Goal: Download file/media

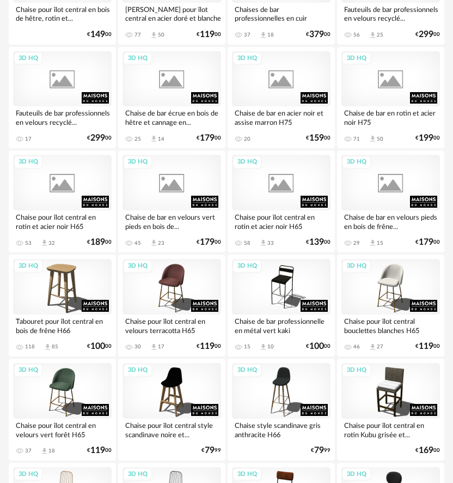
scroll to position [1048, 0]
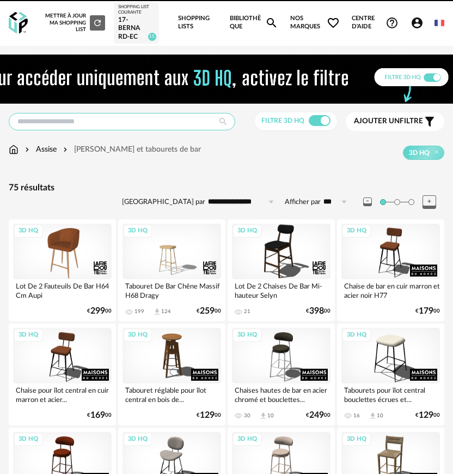
click at [87, 118] on input "text" at bounding box center [122, 121] width 227 height 17
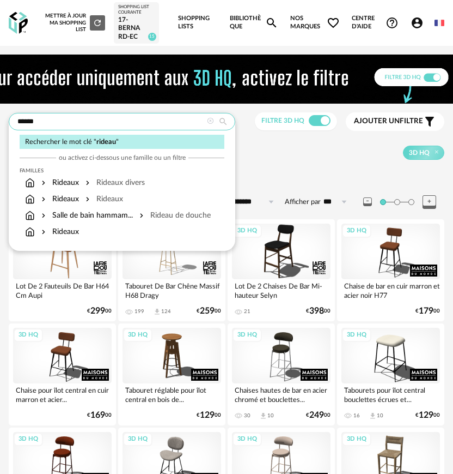
type input "******"
type input "**********"
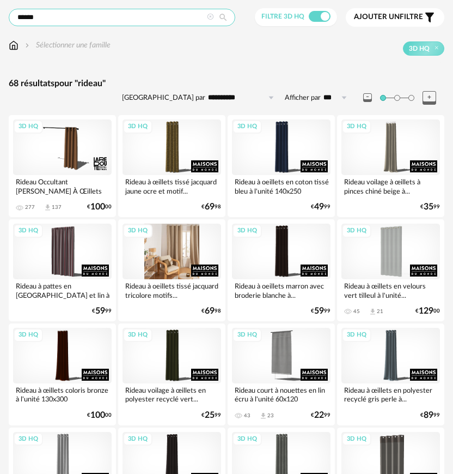
scroll to position [109, 0]
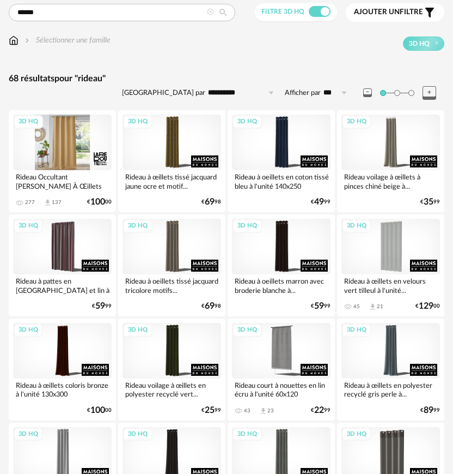
click at [40, 144] on div "3D HQ" at bounding box center [62, 142] width 99 height 56
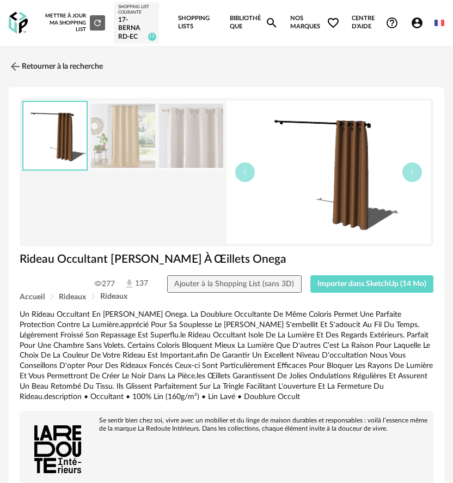
click at [130, 137] on img at bounding box center [123, 135] width 64 height 69
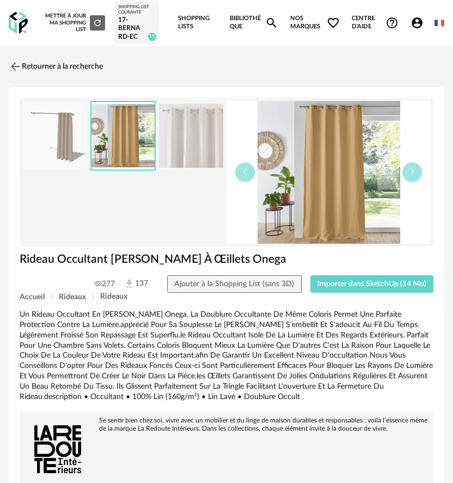
click at [195, 131] on img at bounding box center [191, 135] width 64 height 69
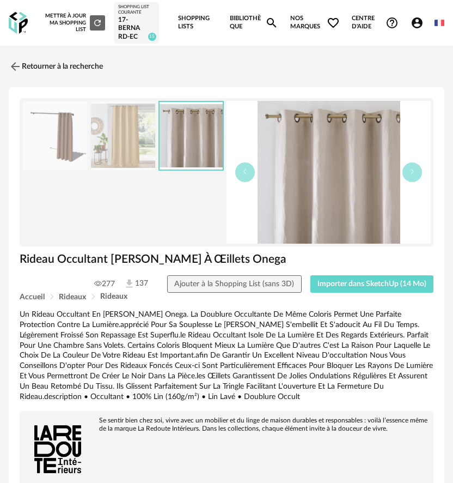
click at [112, 131] on img at bounding box center [123, 135] width 64 height 69
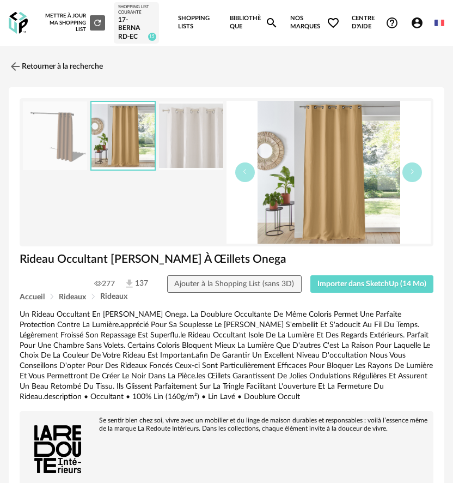
click at [75, 142] on img at bounding box center [55, 135] width 64 height 69
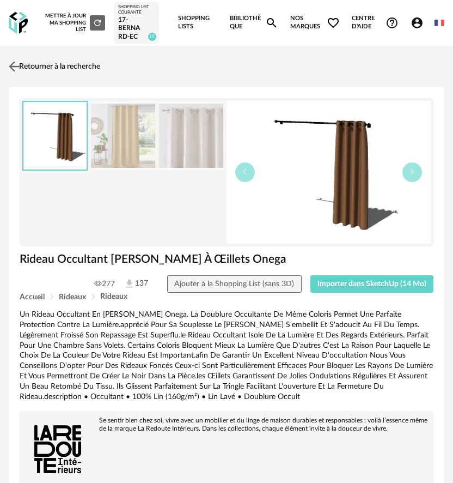
click at [29, 64] on link "Retourner à la recherche" at bounding box center [53, 66] width 94 height 24
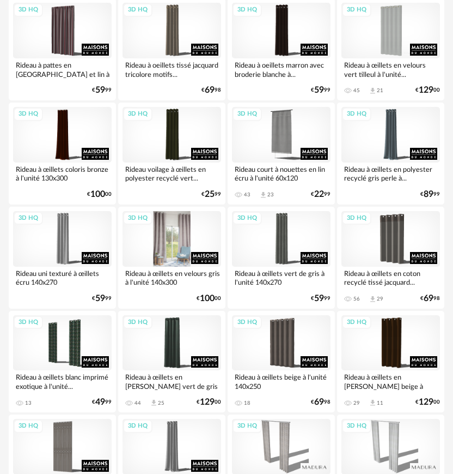
scroll to position [327, 0]
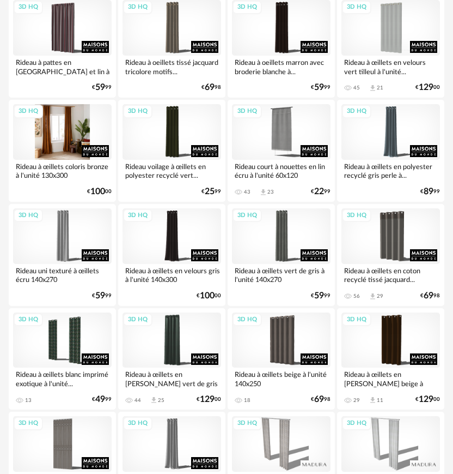
click at [49, 125] on div "3D HQ" at bounding box center [62, 132] width 99 height 56
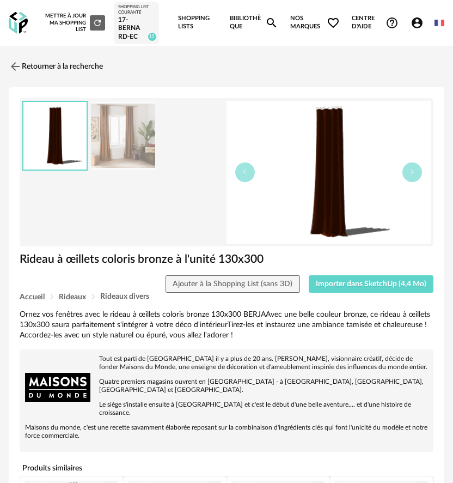
click at [143, 131] on img at bounding box center [123, 135] width 64 height 69
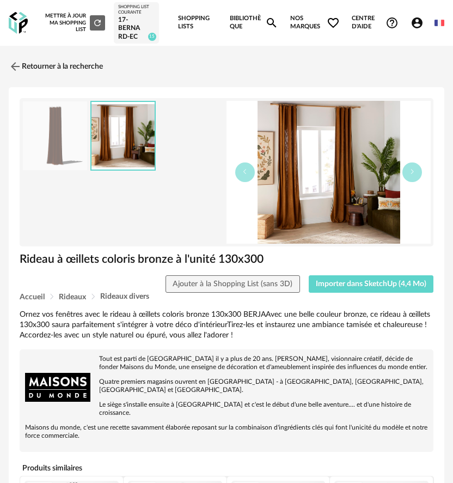
click at [68, 135] on img at bounding box center [55, 135] width 64 height 69
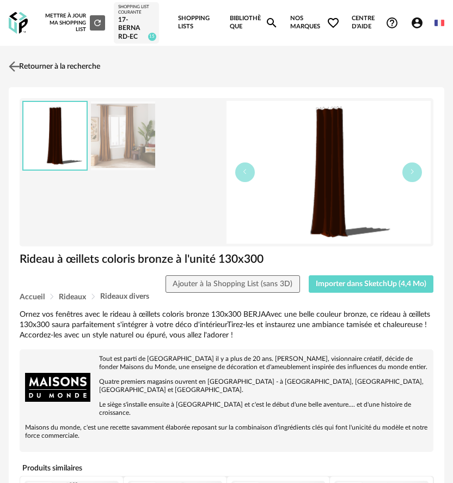
click at [69, 71] on link "Retourner à la recherche" at bounding box center [53, 66] width 94 height 24
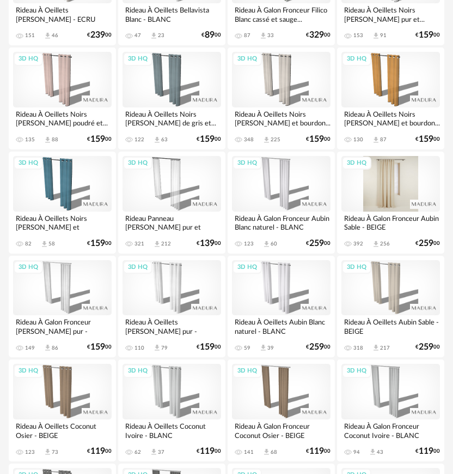
scroll to position [926, 0]
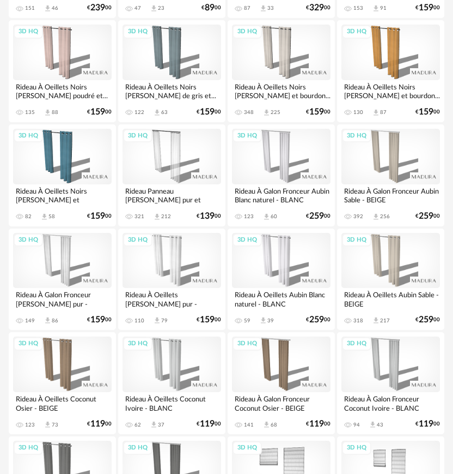
click at [389, 228] on div "3D HQ Rideau À Oeillets Aubin Sable - BEIGE 318 Download icon 217 € 259 00" at bounding box center [390, 279] width 107 height 102
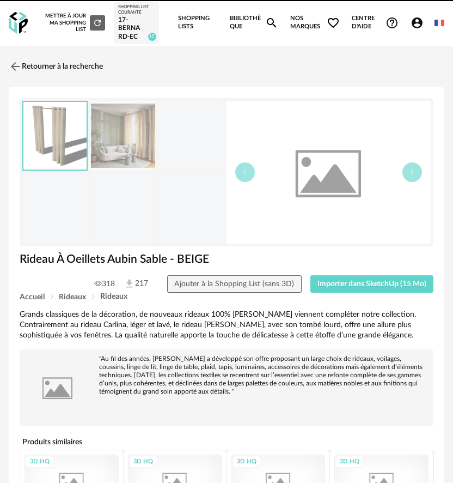
click at [387, 246] on div at bounding box center [227, 172] width 414 height 148
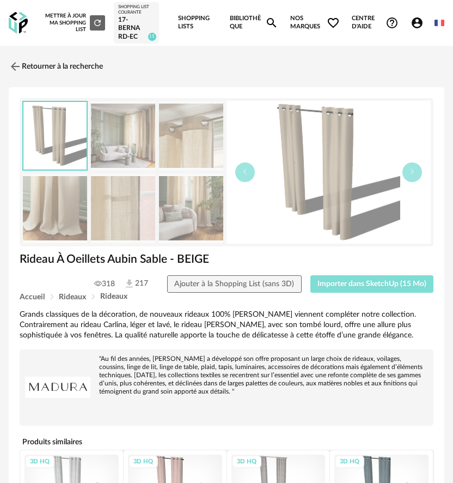
click at [377, 283] on span "Importer dans SketchUp (15 Mo)" at bounding box center [372, 284] width 109 height 8
drag, startPoint x: 159, startPoint y: 83, endPoint x: -443, endPoint y: 70, distance: 601.7
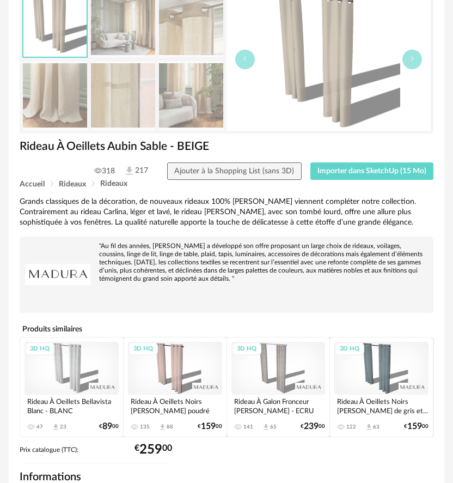
scroll to position [338, 0]
